Goal: Task Accomplishment & Management: Use online tool/utility

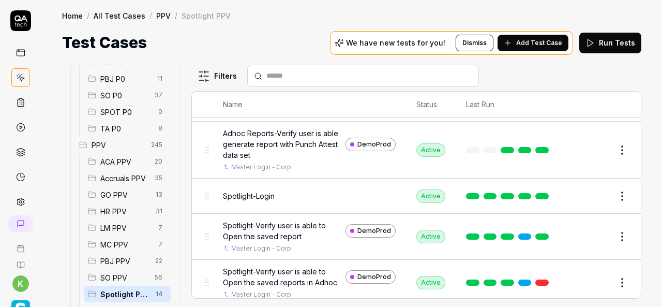
scroll to position [587, 0]
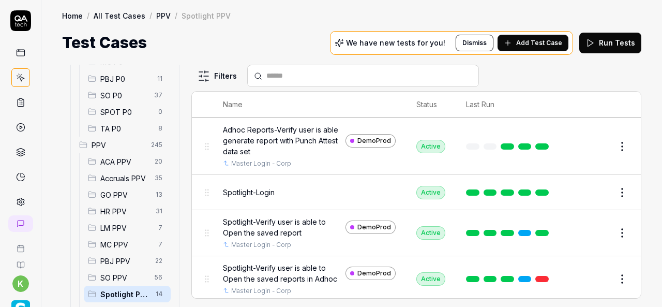
click at [121, 297] on span "Spotlight PPV" at bounding box center [124, 294] width 49 height 11
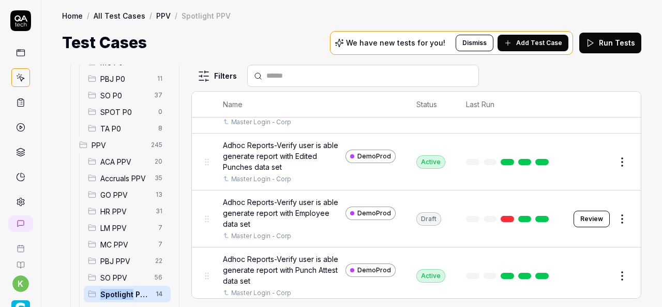
scroll to position [351, 0]
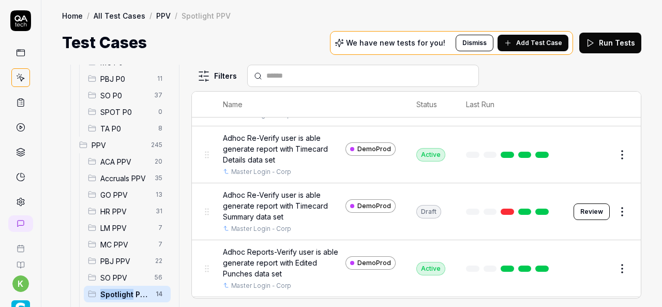
click at [589, 211] on button "Review" at bounding box center [592, 211] width 36 height 17
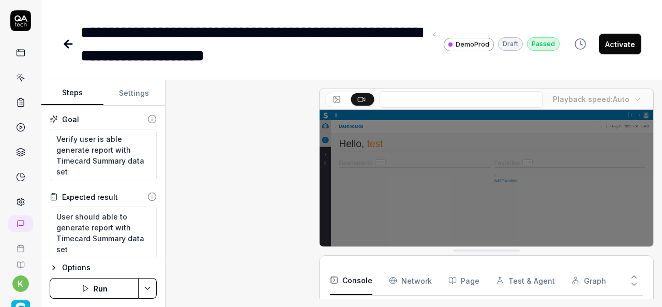
click at [621, 42] on button "Activate" at bounding box center [620, 44] width 42 height 21
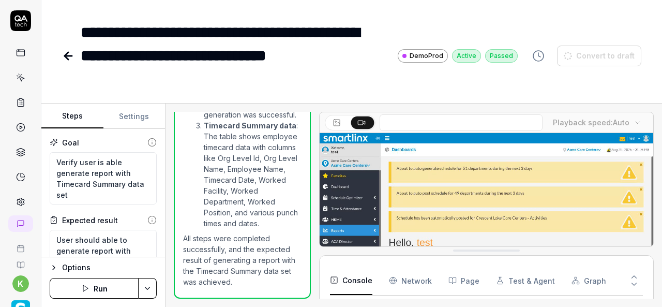
scroll to position [3553, 0]
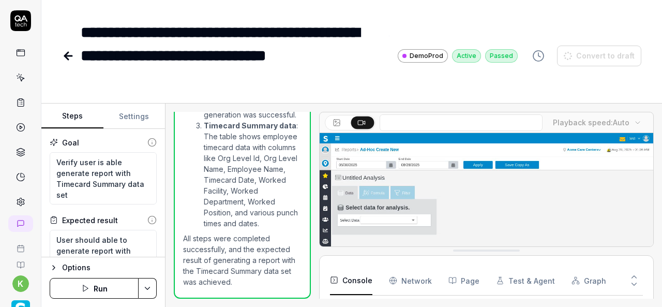
click at [63, 61] on icon at bounding box center [68, 56] width 12 height 12
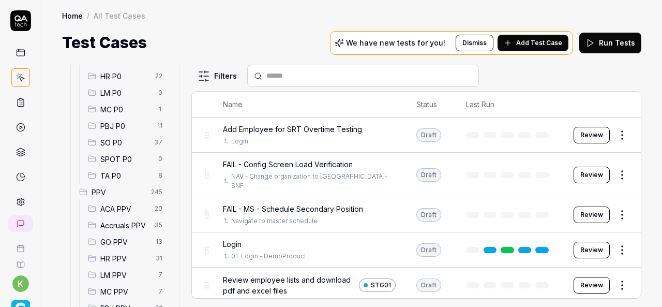
scroll to position [308, 0]
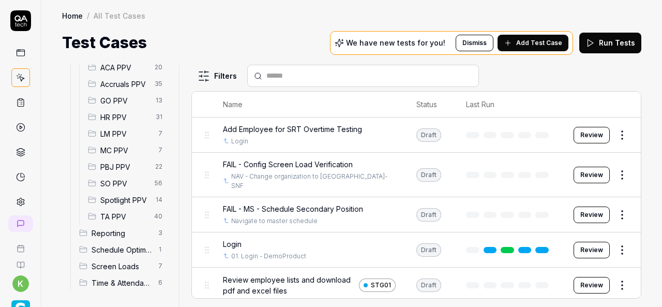
click at [116, 197] on span "Spotlight PPV" at bounding box center [124, 200] width 49 height 11
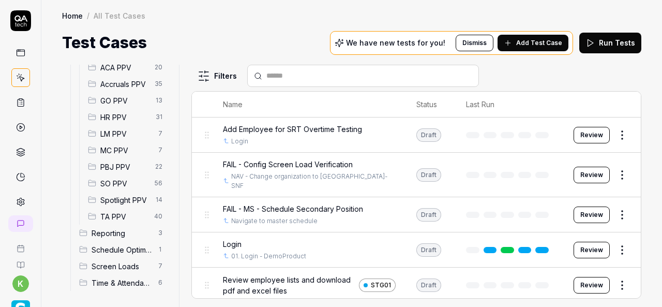
click at [116, 197] on span "Spotlight PPV" at bounding box center [124, 200] width 49 height 11
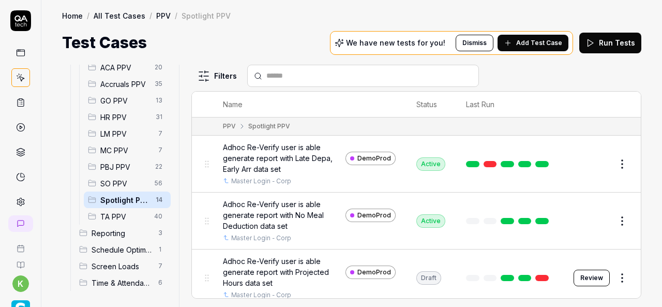
click at [116, 197] on span "Spotlight PPV" at bounding box center [124, 200] width 49 height 11
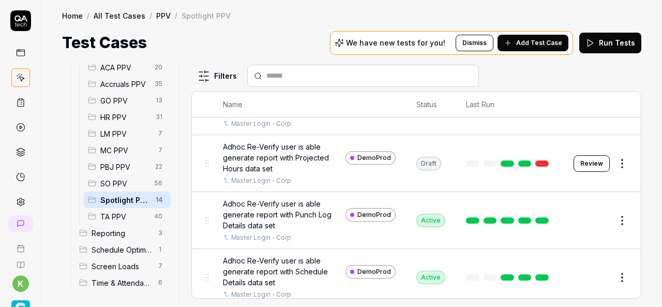
scroll to position [114, 0]
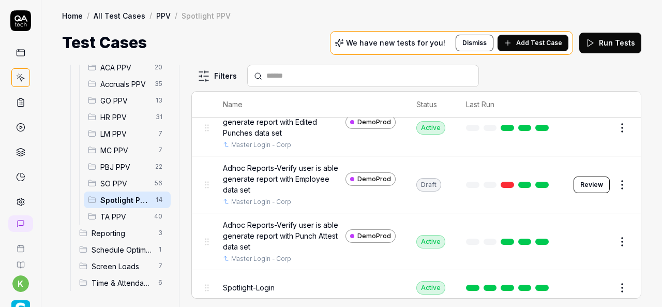
scroll to position [492, 0]
click at [588, 180] on button "Review" at bounding box center [592, 184] width 36 height 17
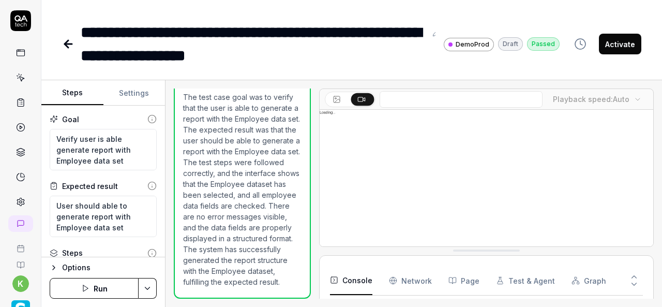
scroll to position [3536, 0]
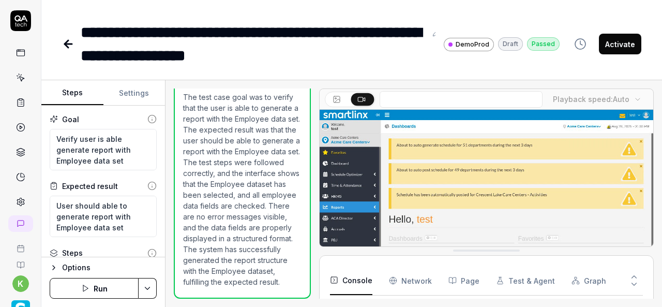
click at [623, 44] on button "Activate" at bounding box center [620, 44] width 42 height 21
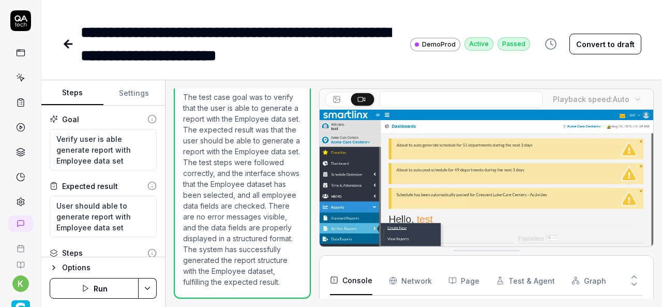
type textarea "*"
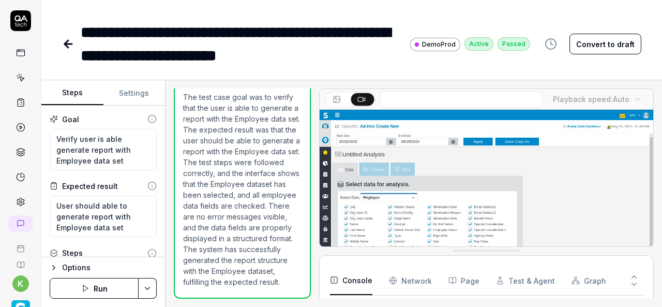
click at [70, 44] on icon at bounding box center [68, 44] width 7 height 0
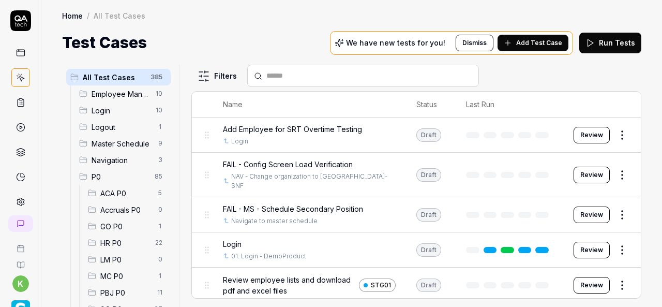
click at [261, 9] on div "Home / All Test Cases Home / All Test Cases Test Cases We have new tests for yo…" at bounding box center [351, 27] width 621 height 54
